Goal: Information Seeking & Learning: Check status

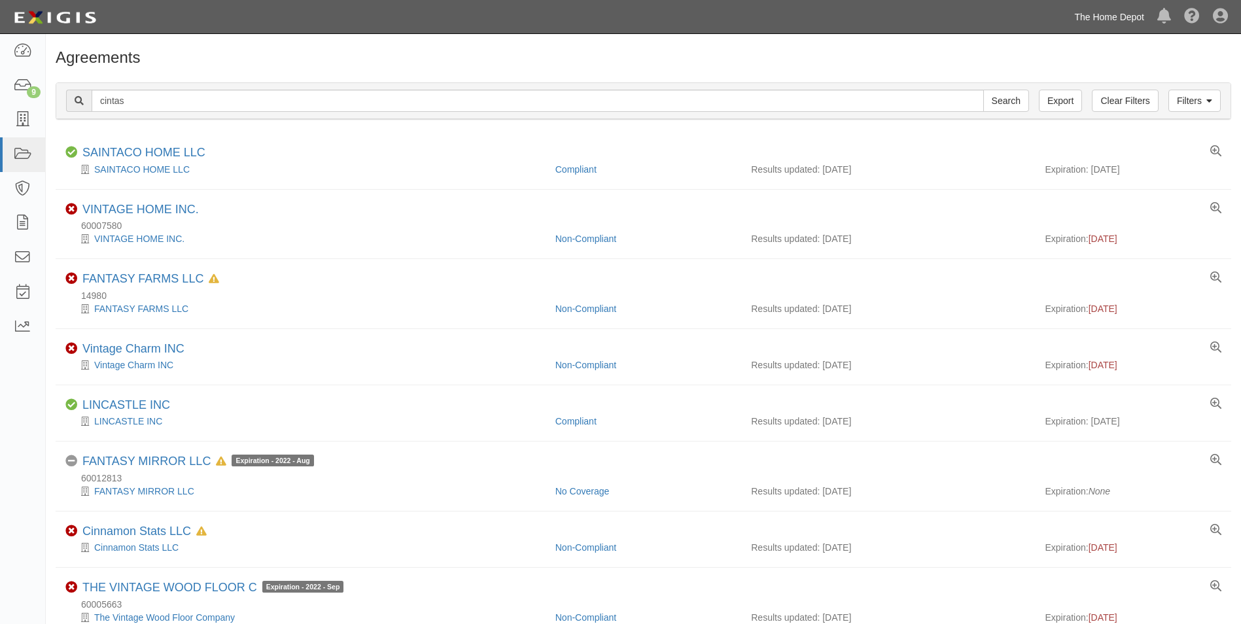
click at [1109, 20] on link "The Home Depot" at bounding box center [1108, 17] width 83 height 26
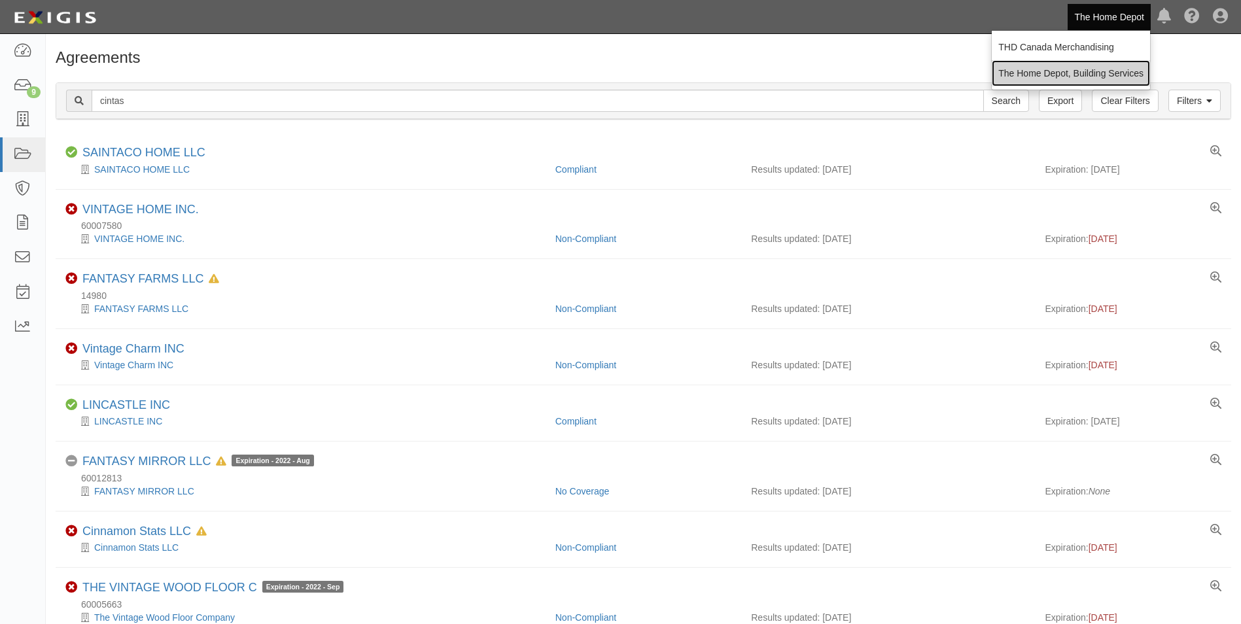
click at [1097, 71] on link "The Home Depot, Building Services" at bounding box center [1070, 73] width 158 height 26
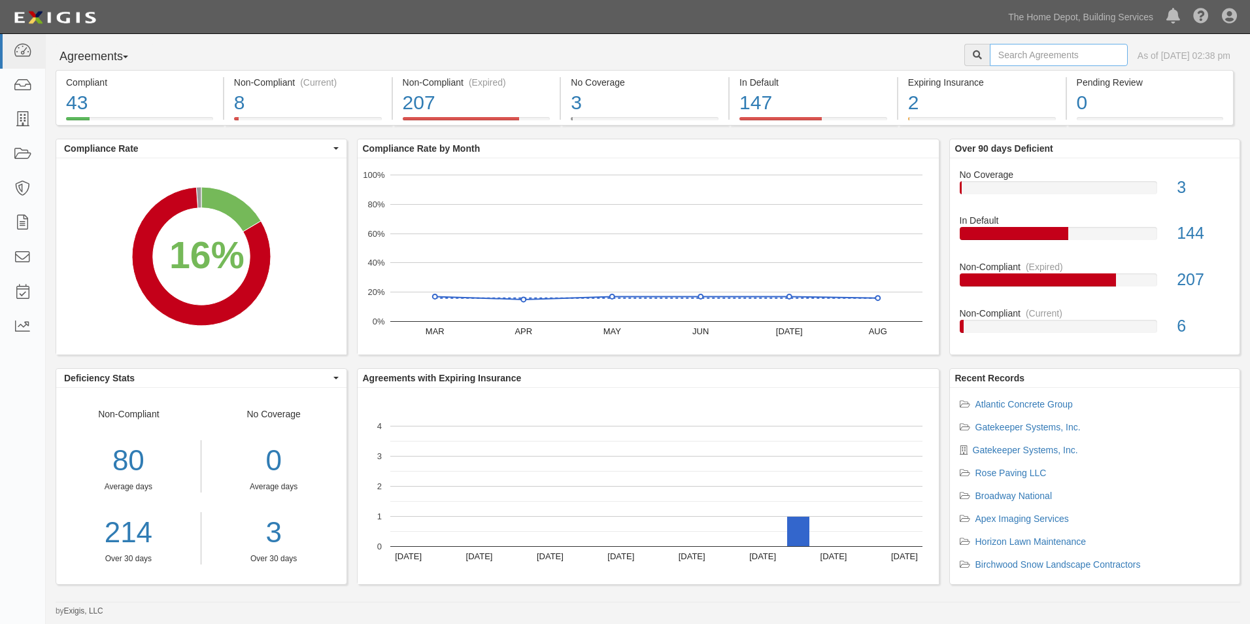
click at [1071, 58] on input "text" at bounding box center [1059, 55] width 138 height 22
type input "JB ROOFING"
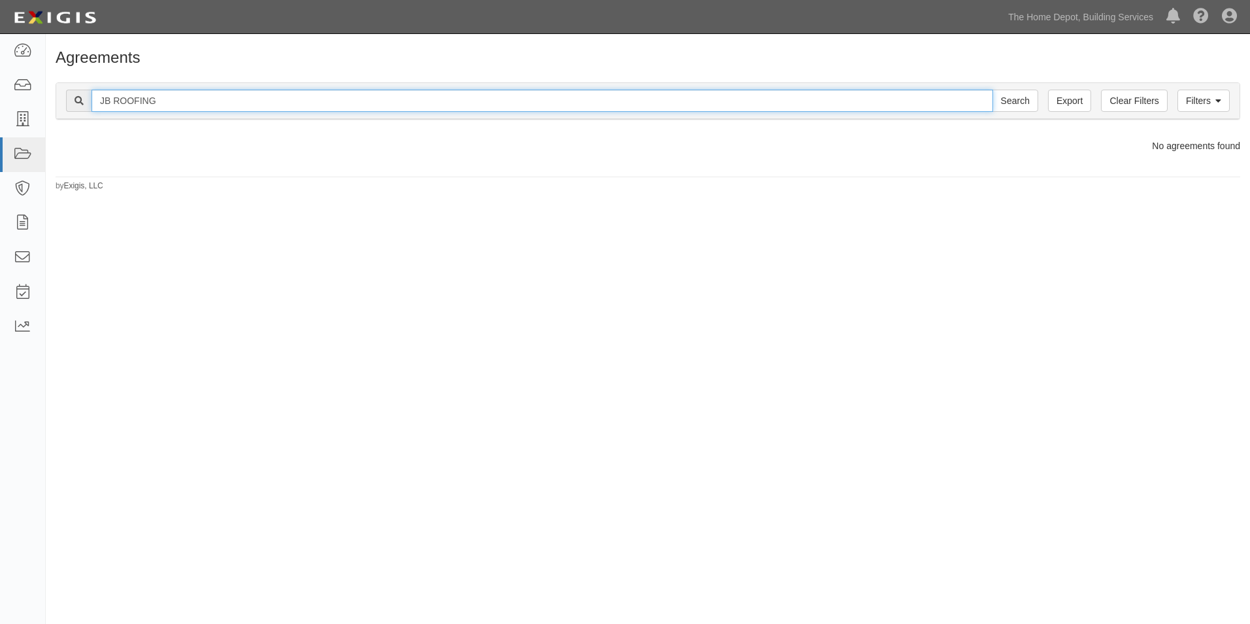
click at [399, 108] on input "JB ROOFING" at bounding box center [543, 101] width 902 height 22
click at [113, 102] on input "JB ROOFING" at bounding box center [543, 101] width 902 height 22
type input "PB ROOFING"
click at [993, 90] on input "Search" at bounding box center [1016, 101] width 46 height 22
click at [145, 99] on input "PB ROOFING" at bounding box center [543, 101] width 902 height 22
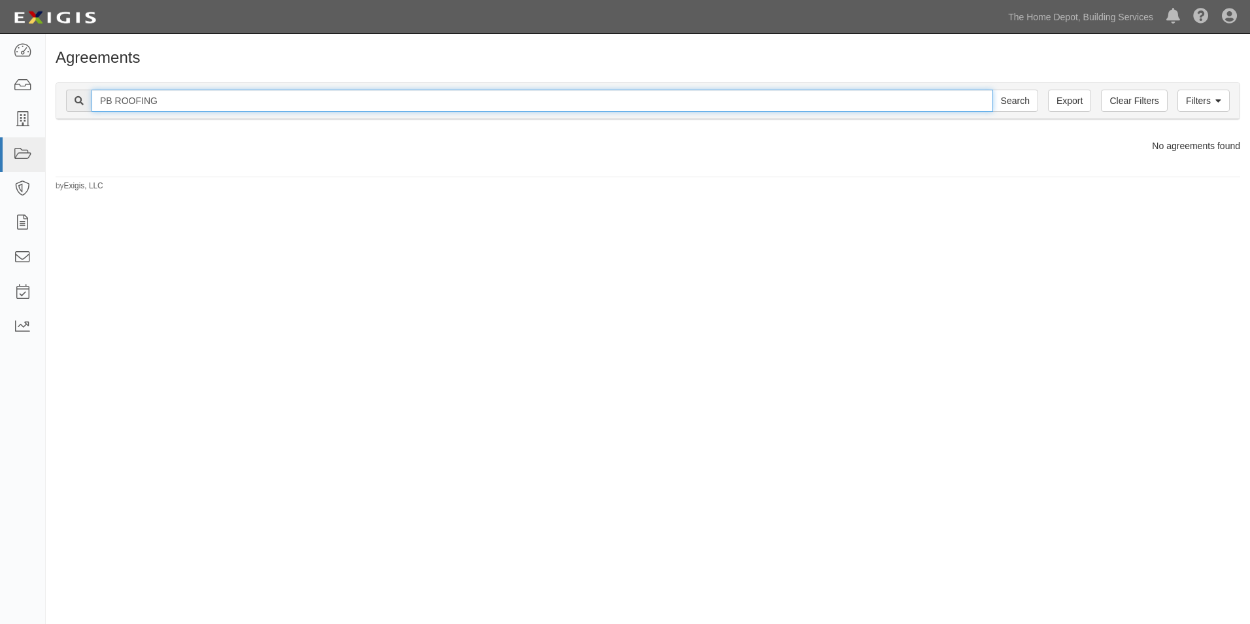
click at [145, 99] on input "PB ROOFING" at bounding box center [543, 101] width 902 height 22
type input "PB"
click at [993, 90] on input "Search" at bounding box center [1016, 101] width 46 height 22
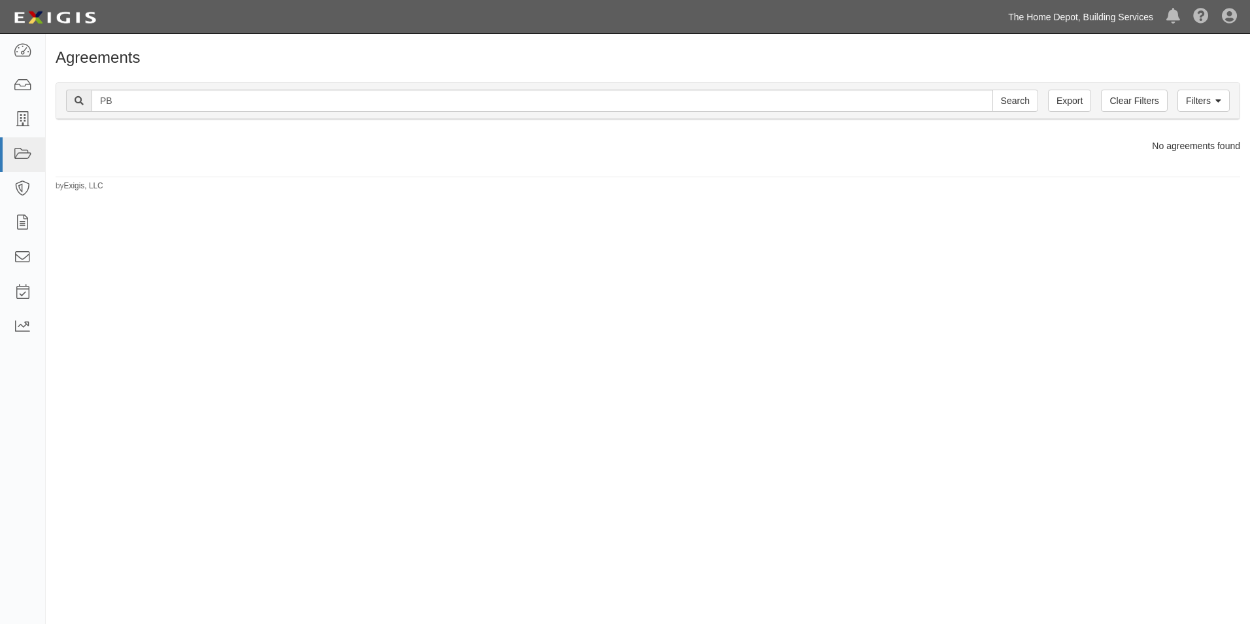
click at [1071, 26] on link "The Home Depot, Building Services" at bounding box center [1081, 17] width 158 height 26
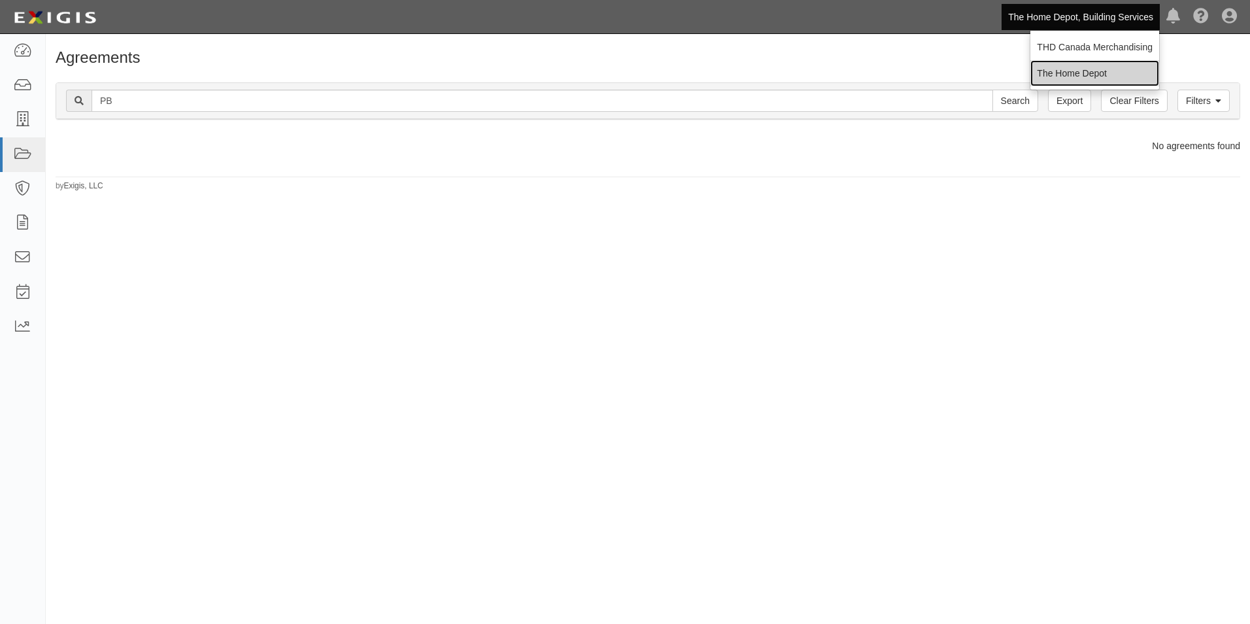
click at [1071, 69] on link "The Home Depot" at bounding box center [1095, 73] width 129 height 26
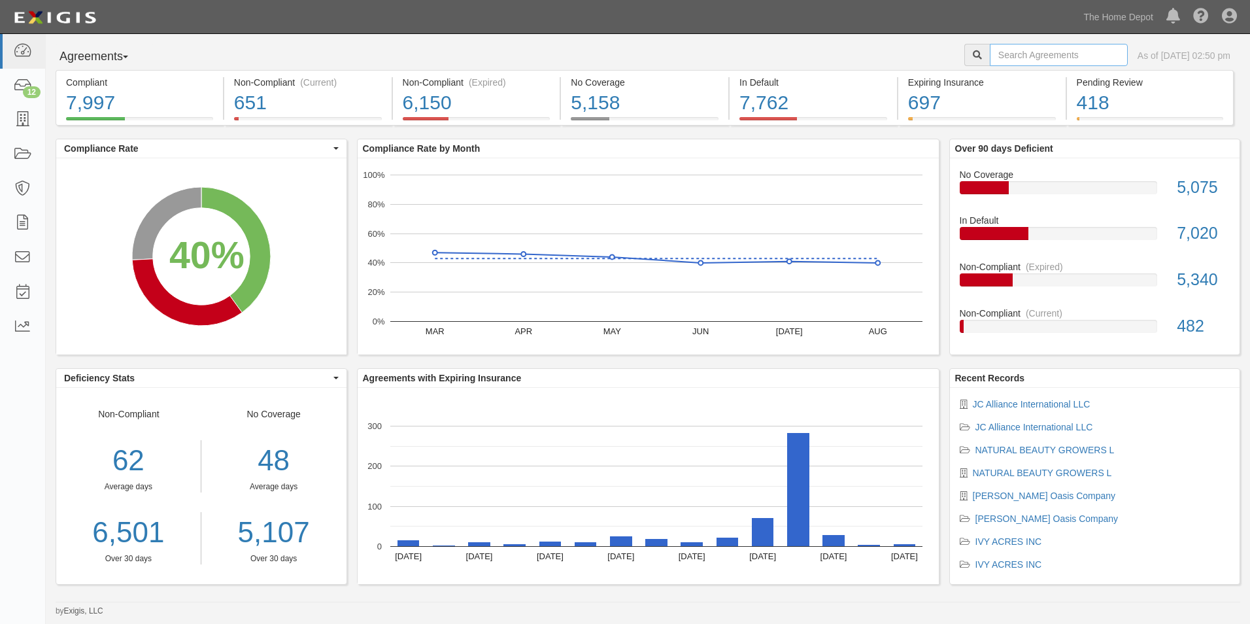
click at [1052, 58] on input "text" at bounding box center [1059, 55] width 138 height 22
type input "PB ROOFING"
